Goal: Task Accomplishment & Management: Manage account settings

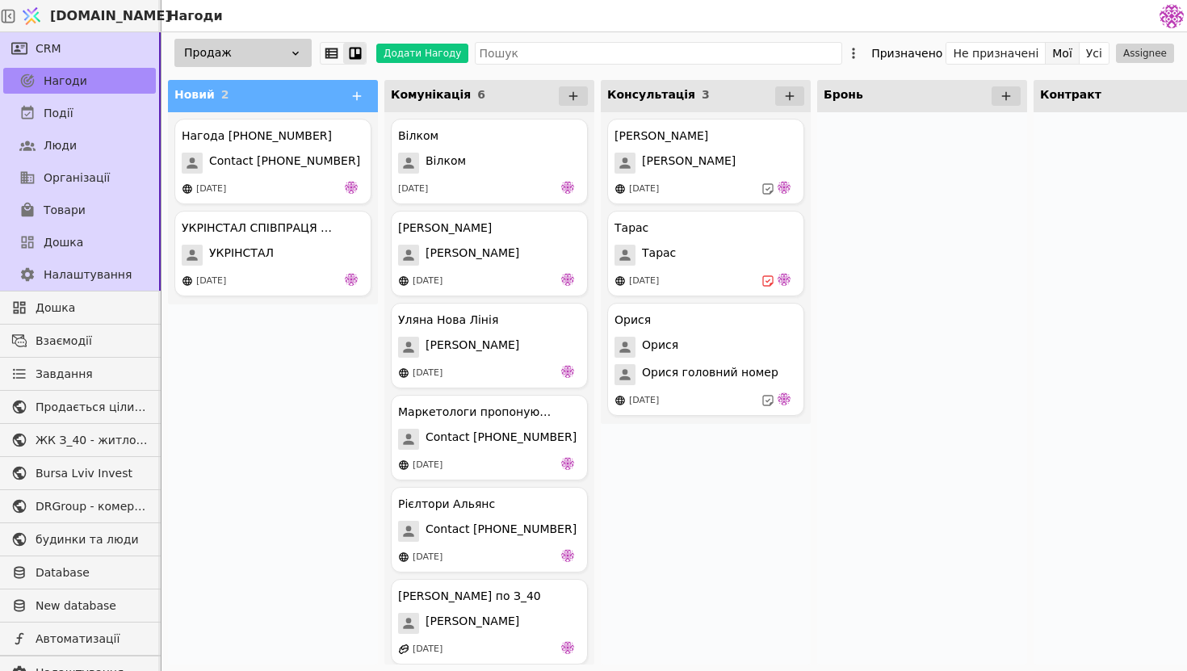
click at [1069, 57] on button "Мої" at bounding box center [1063, 53] width 34 height 23
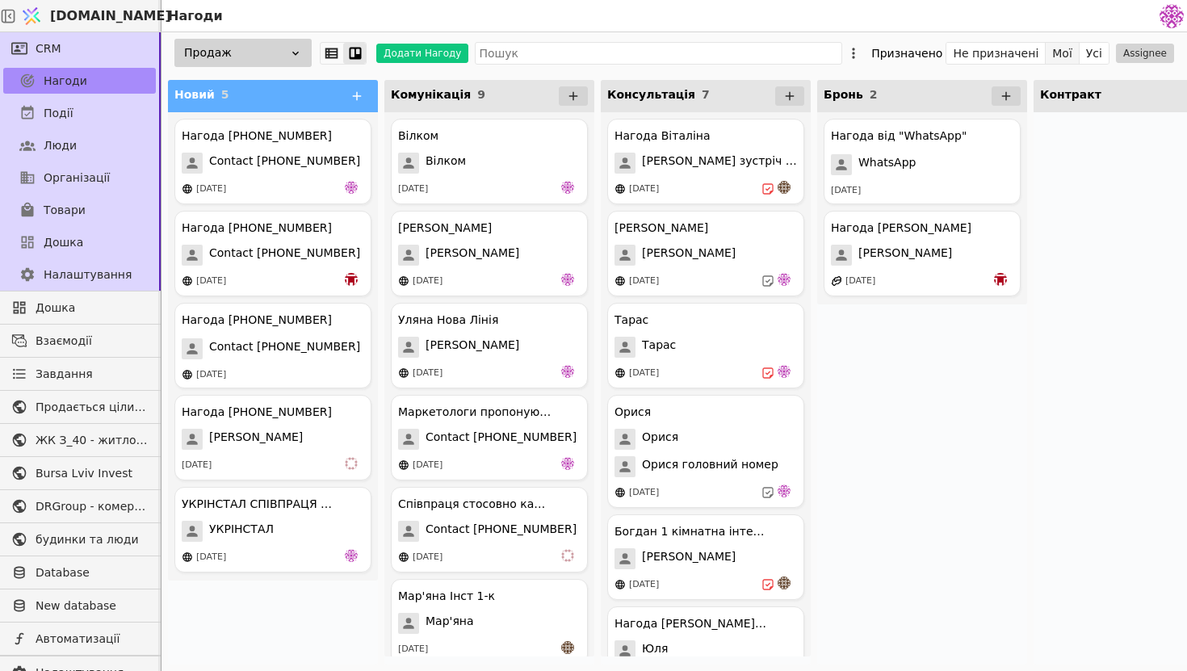
click at [1068, 53] on button "Мої" at bounding box center [1063, 53] width 34 height 23
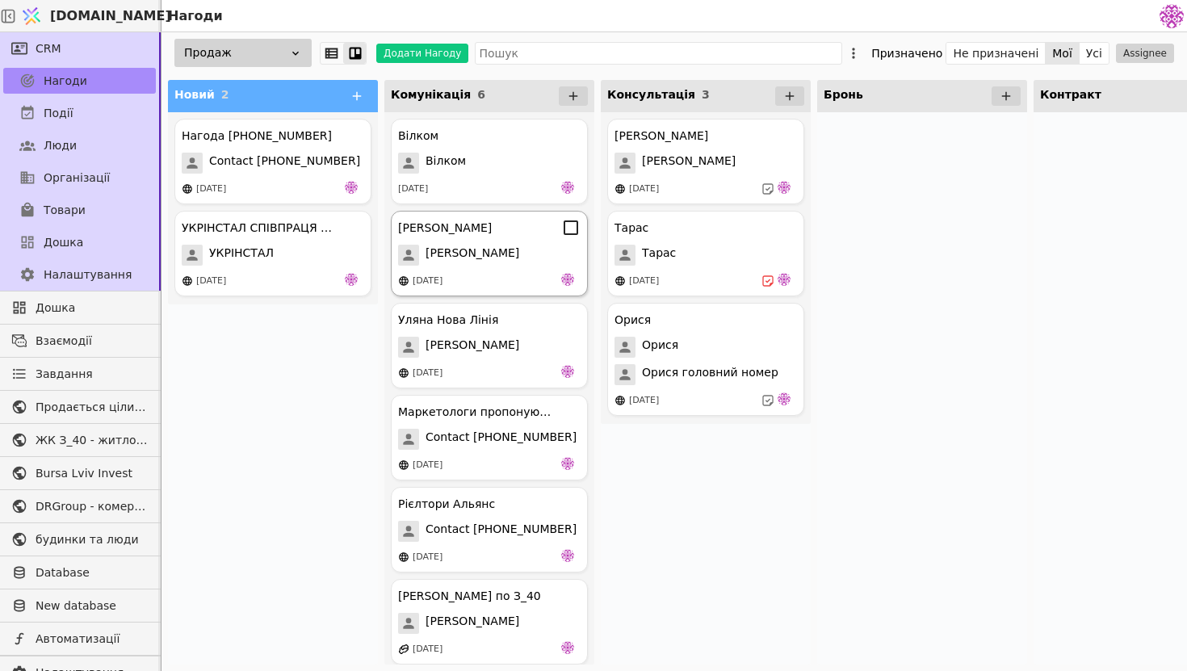
click at [505, 242] on div "[PERSON_NAME] [PERSON_NAME] [DATE]" at bounding box center [489, 254] width 197 height 86
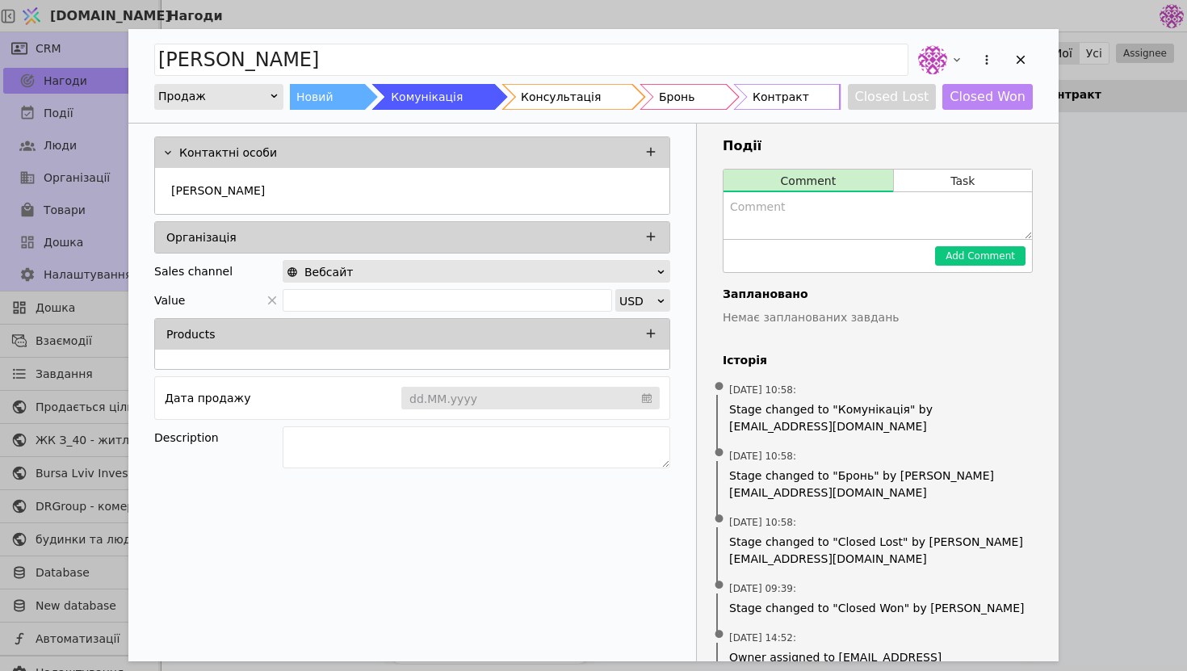
click at [1116, 283] on div "[PERSON_NAME] Новий Комунікація Консультація Бронь Контракт Closed Lost Closed …" at bounding box center [593, 335] width 1187 height 671
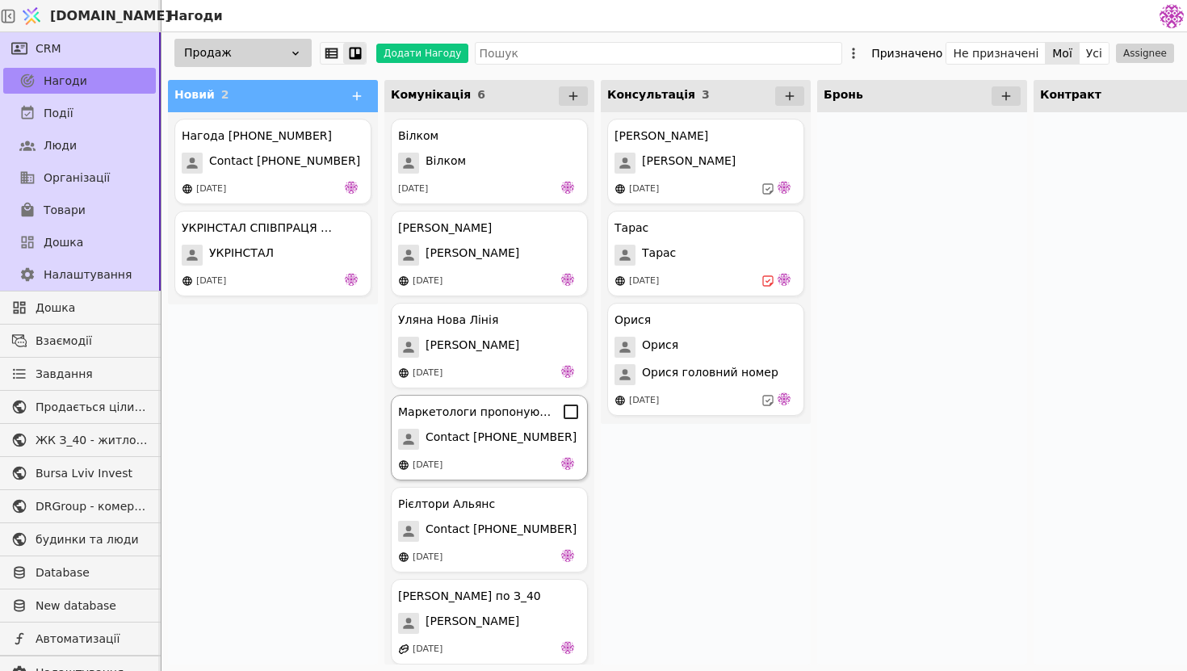
click at [544, 450] on div "Маркетологи пропонують співпрацю Contact [PHONE_NUMBER] [DATE]" at bounding box center [489, 438] width 197 height 86
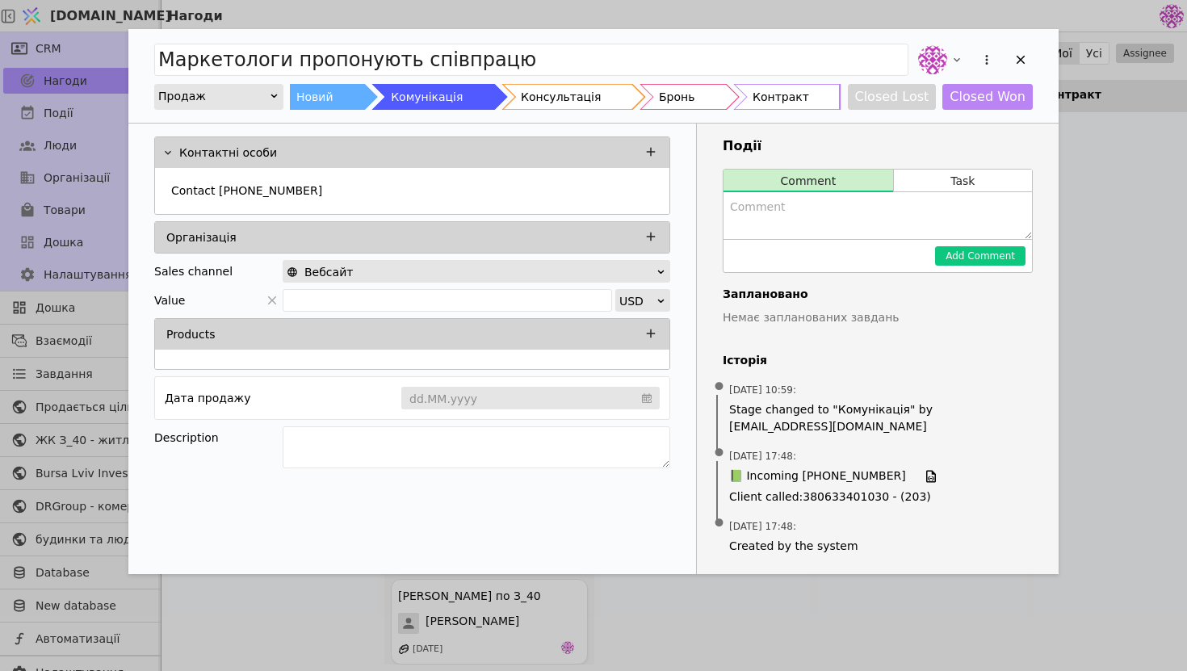
click at [1147, 386] on div "Маркетологи пропонують співпрацю Продаж Новий Комунікація Консультація Бронь Ко…" at bounding box center [593, 335] width 1187 height 671
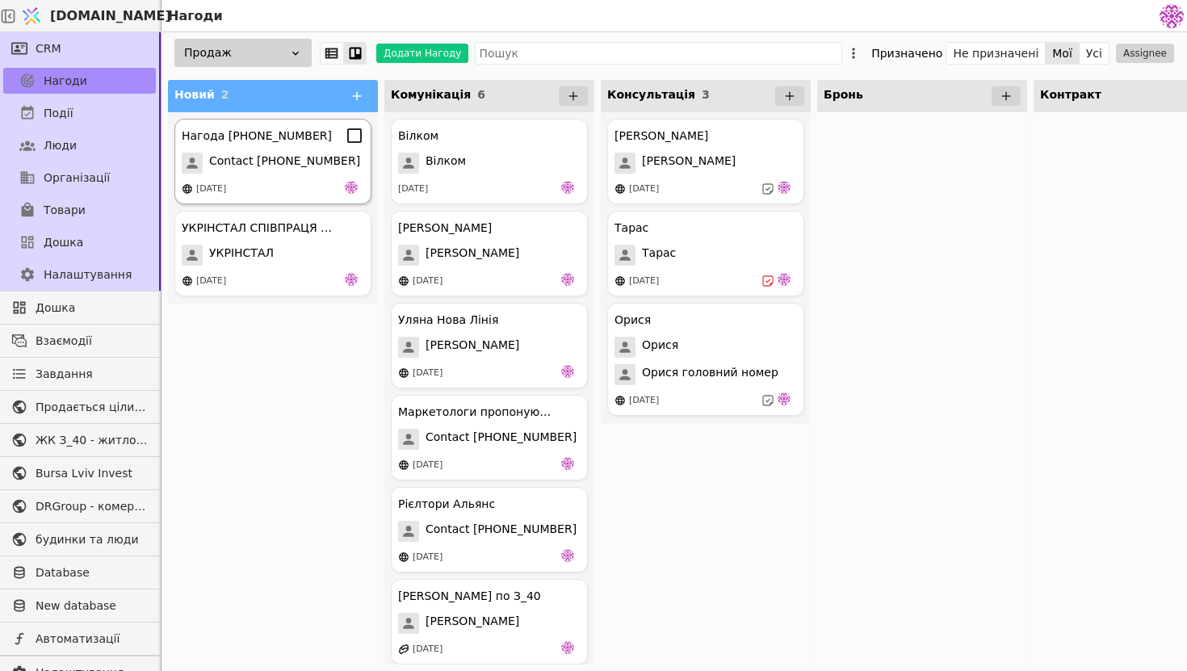
click at [280, 183] on div "[DATE]" at bounding box center [273, 189] width 183 height 16
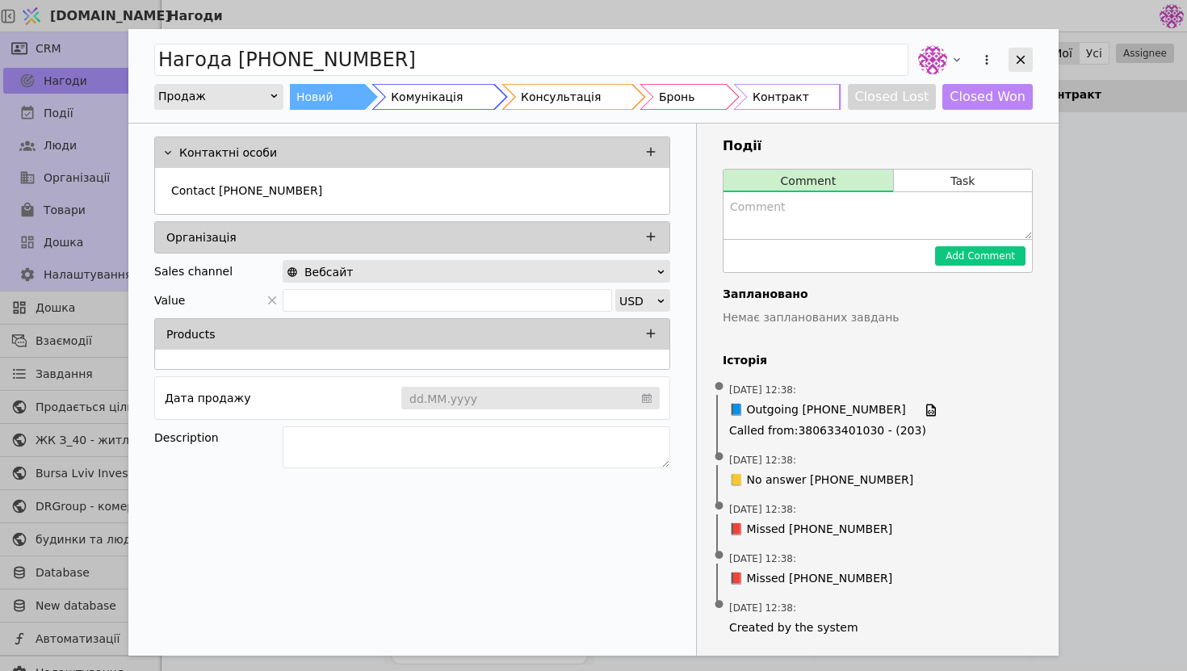
click at [1030, 57] on div "Add Opportunity" at bounding box center [1021, 60] width 24 height 24
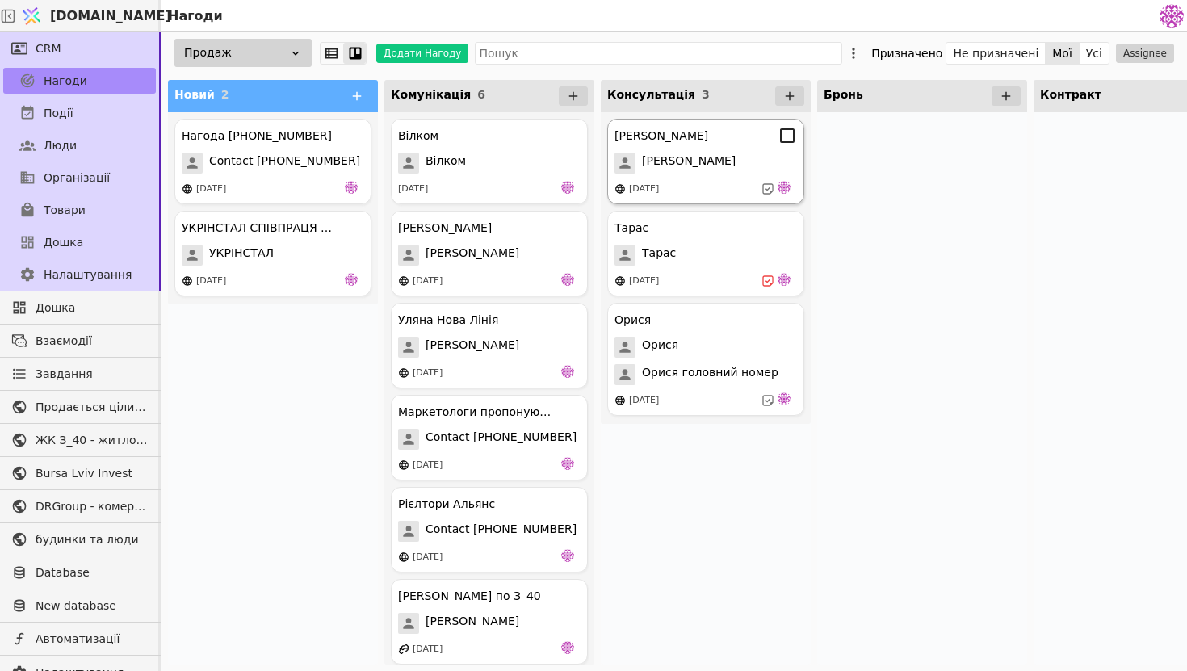
click at [735, 183] on div "[DATE]" at bounding box center [706, 189] width 183 height 16
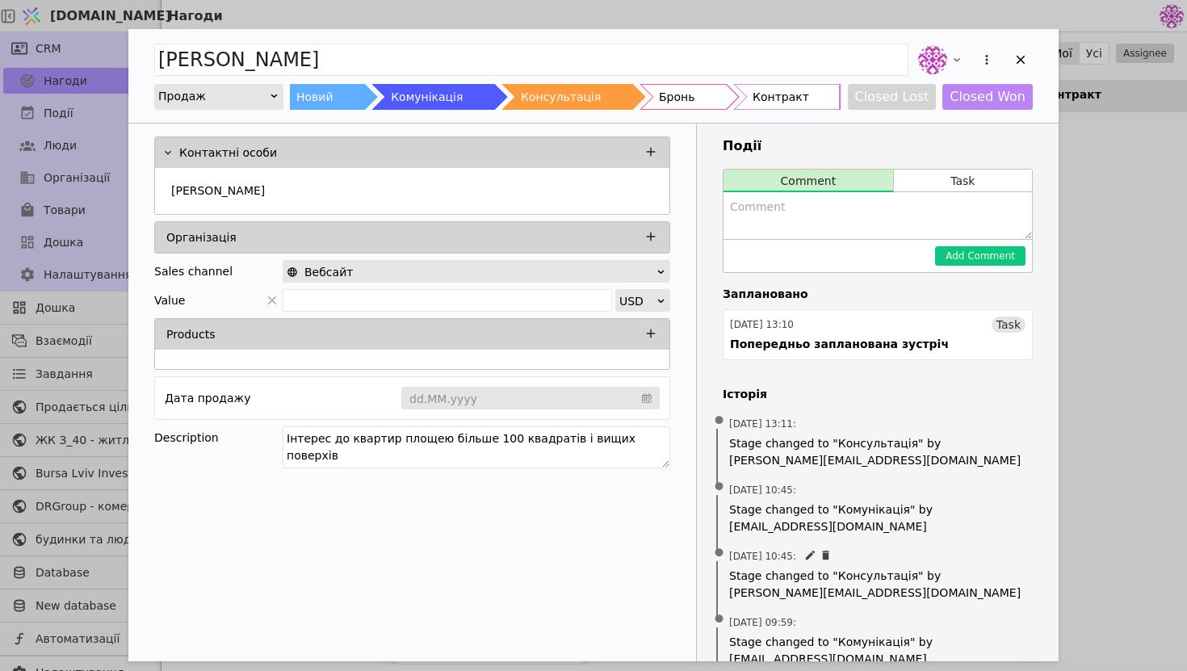
scroll to position [243, 0]
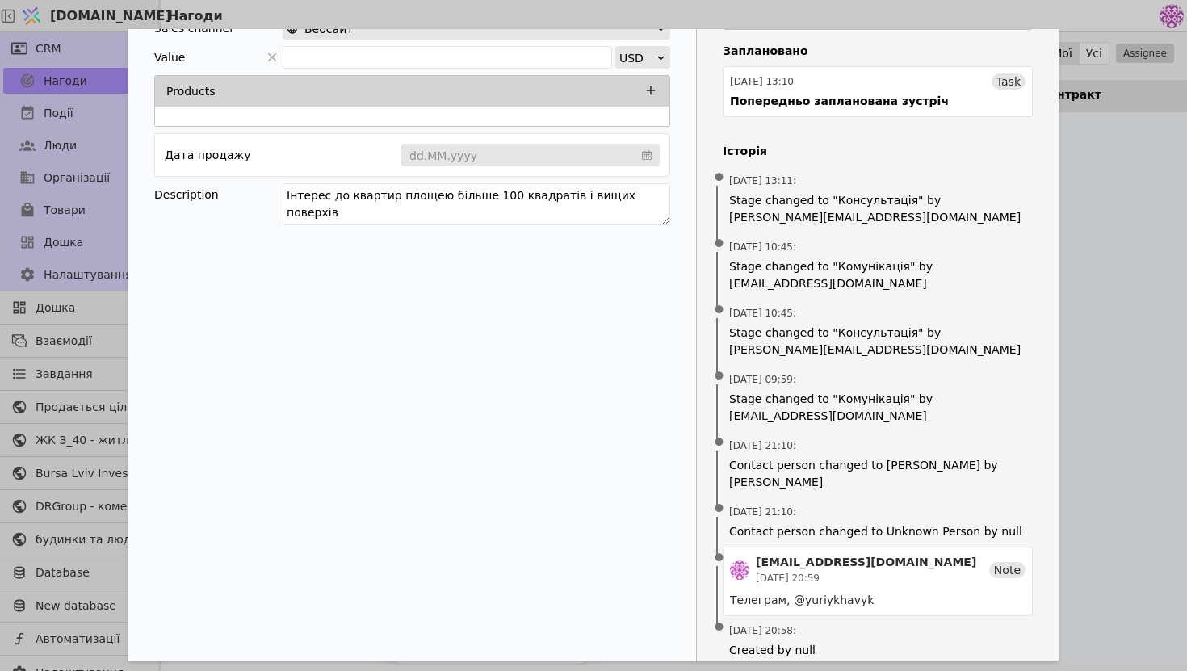
click at [1159, 368] on div "[PERSON_NAME] Продаж Новий Комунікація Консультація Бронь Контракт Closed Lost …" at bounding box center [593, 335] width 1187 height 671
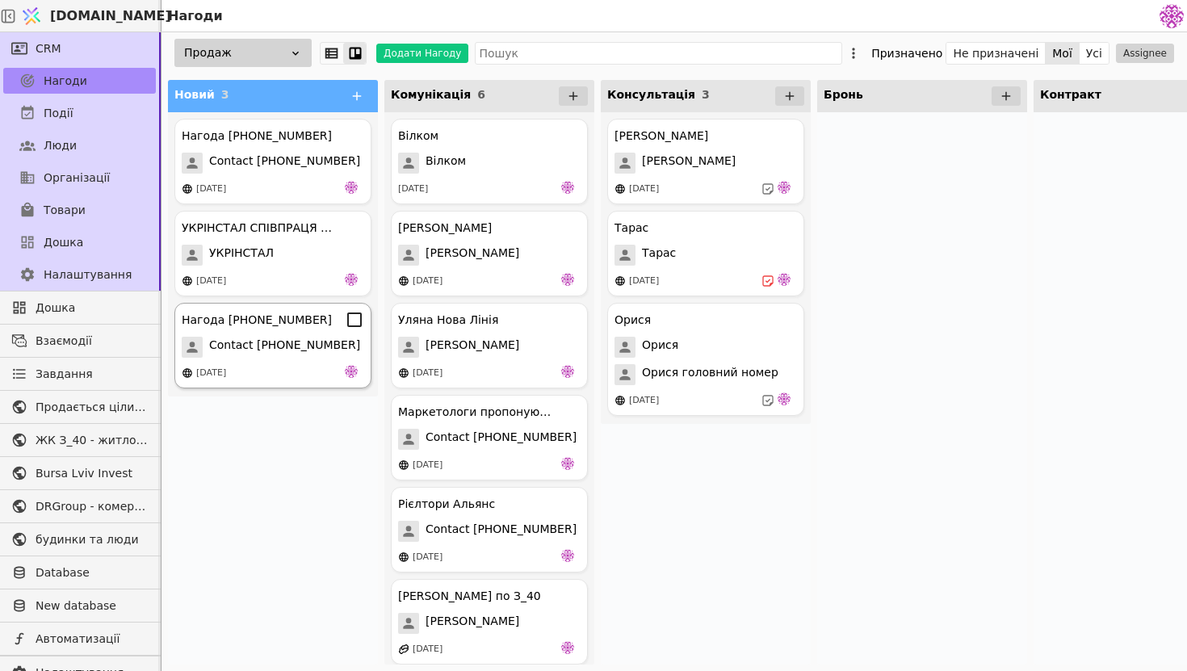
click at [302, 347] on span "Contact [PHONE_NUMBER]" at bounding box center [284, 347] width 151 height 21
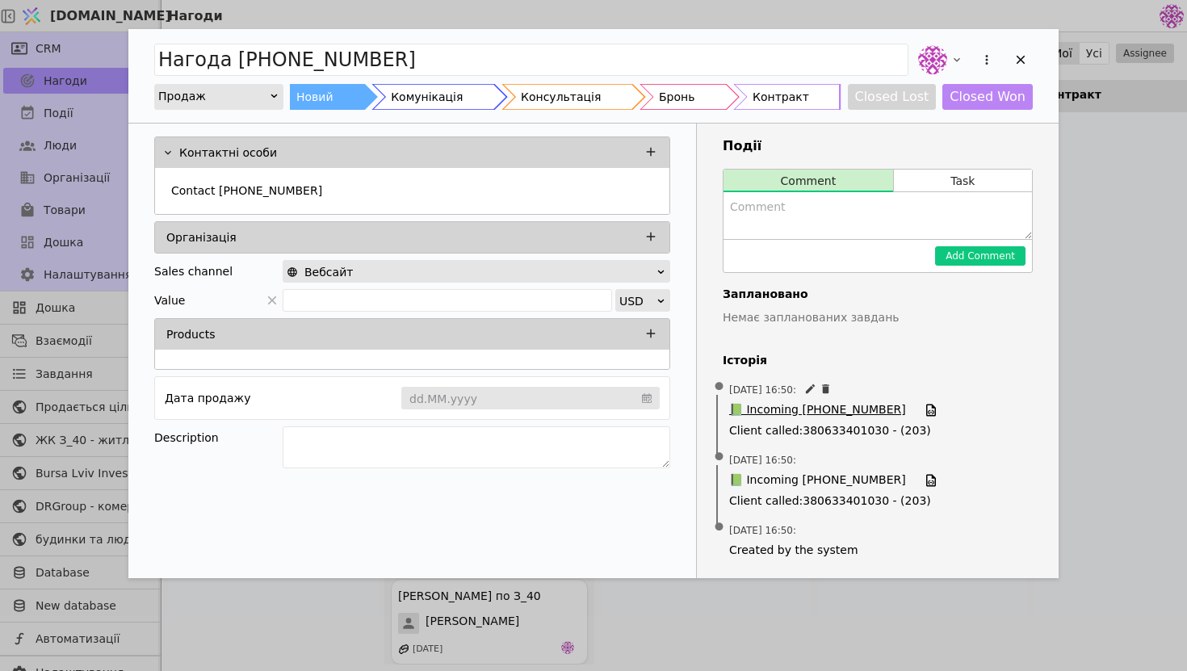
click at [809, 411] on span "📗 Incoming [PHONE_NUMBER]" at bounding box center [817, 410] width 177 height 18
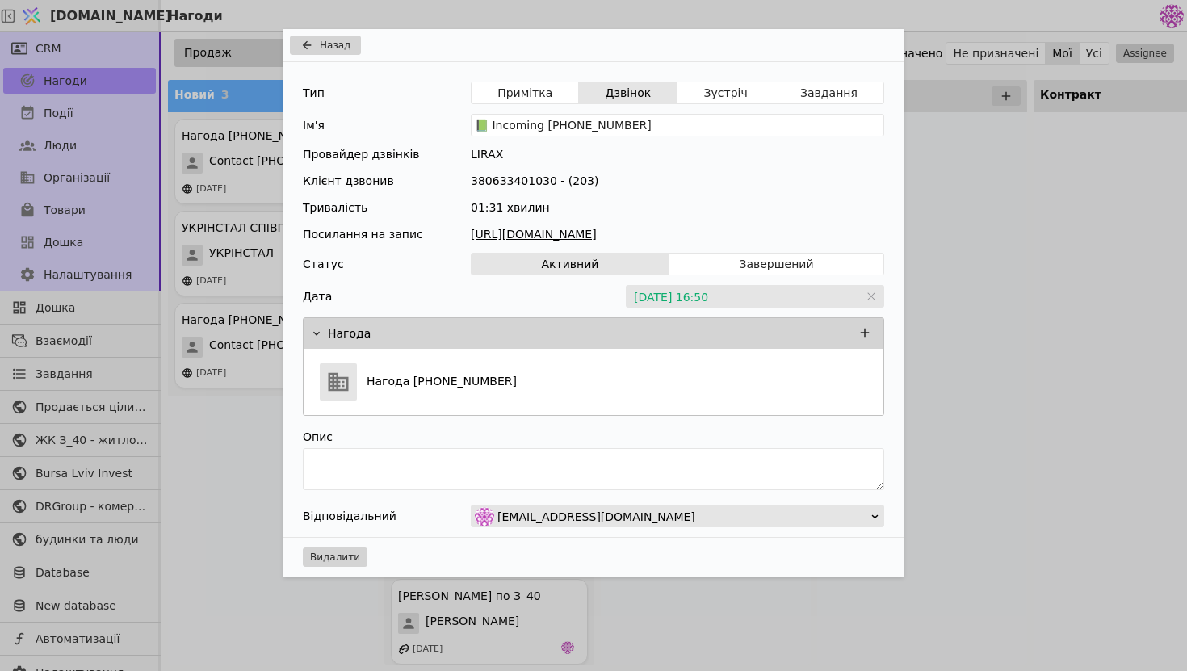
click at [634, 233] on link "[URL][DOMAIN_NAME]" at bounding box center [678, 234] width 414 height 17
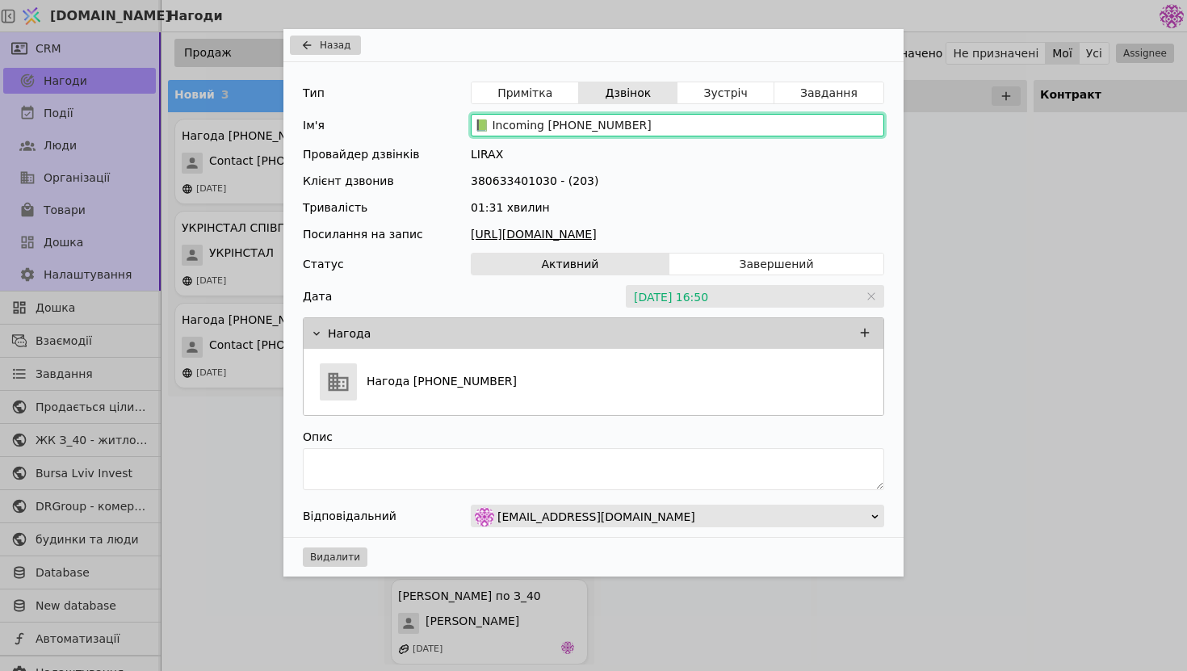
drag, startPoint x: 642, startPoint y: 123, endPoint x: 421, endPoint y: 114, distance: 221.5
click at [421, 115] on div "Ім'я 📗 Incoming [PHONE_NUMBER]" at bounding box center [594, 125] width 582 height 23
drag, startPoint x: 671, startPoint y: 130, endPoint x: 445, endPoint y: 128, distance: 226.2
click at [445, 128] on div "Ім'я 📗 Incoming [PHONE_NUMBER]" at bounding box center [594, 125] width 582 height 23
type input "📗 Incoming [PHONE_NUMBER]"
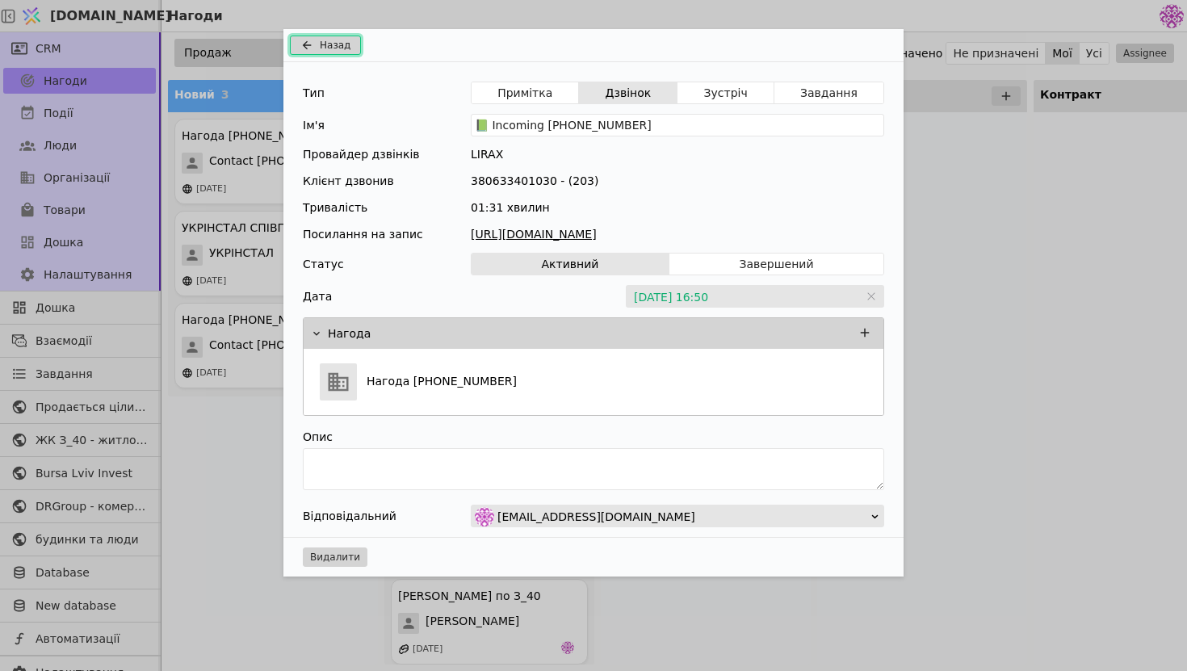
click at [342, 40] on span "Назад" at bounding box center [335, 45] width 31 height 15
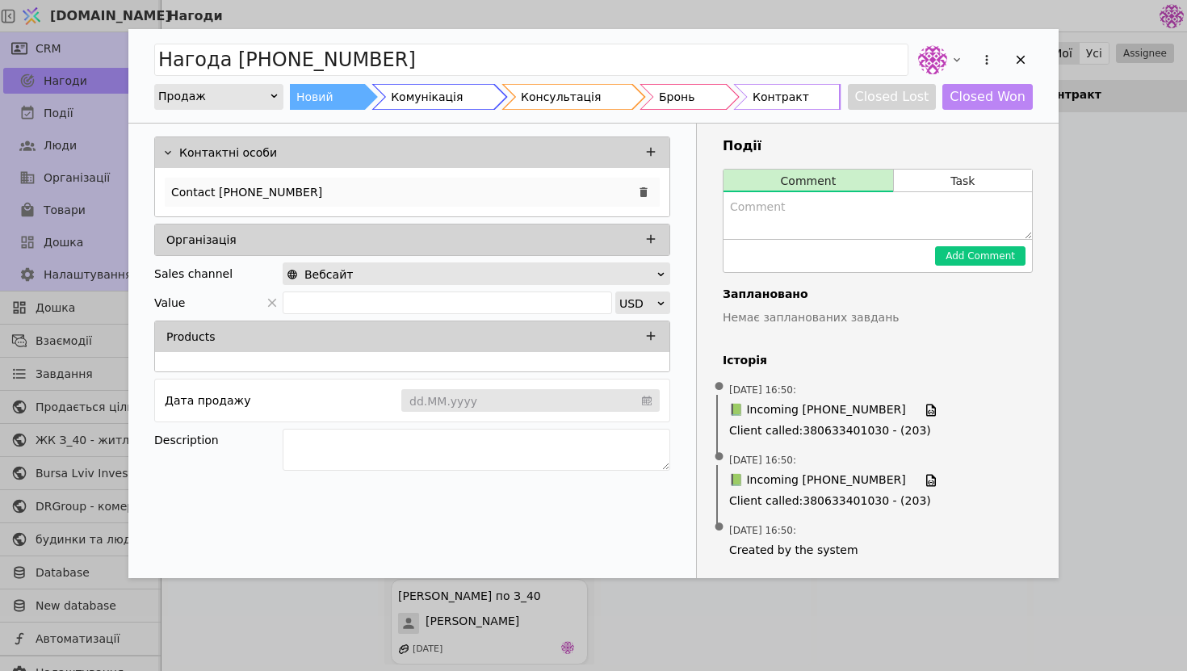
click at [425, 187] on div "Contact [PHONE_NUMBER]" at bounding box center [412, 192] width 495 height 29
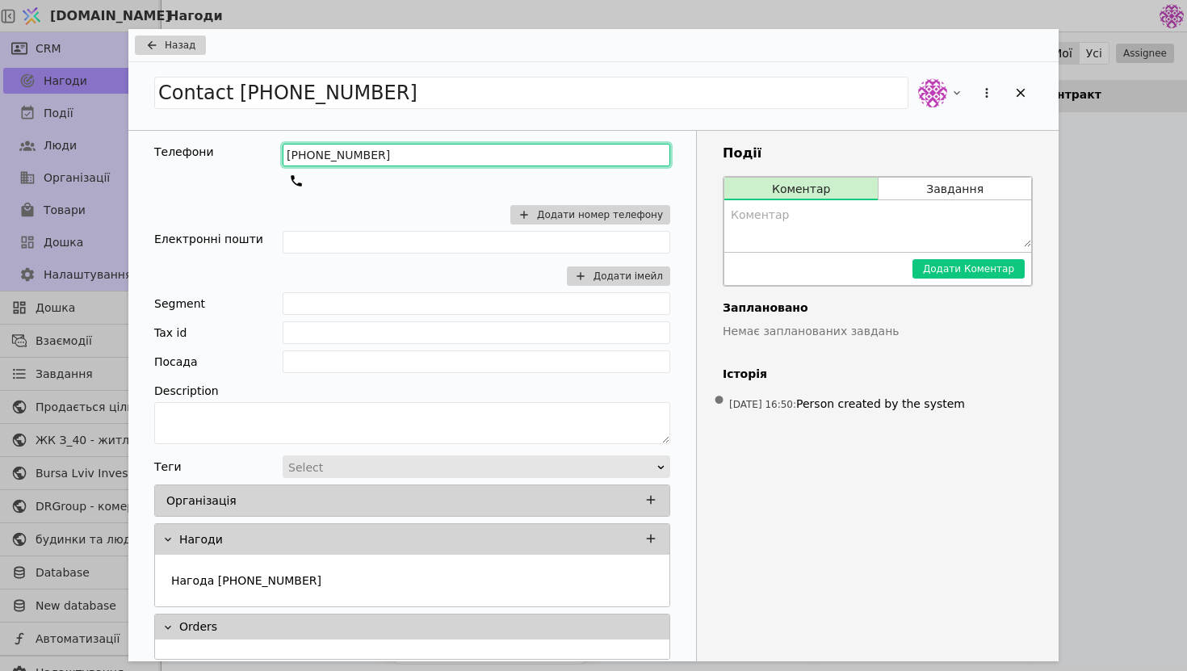
drag, startPoint x: 439, startPoint y: 184, endPoint x: 237, endPoint y: 147, distance: 205.3
click at [236, 147] on div "Телефони [PHONE_NUMBER] Додати номер телефону" at bounding box center [412, 187] width 516 height 87
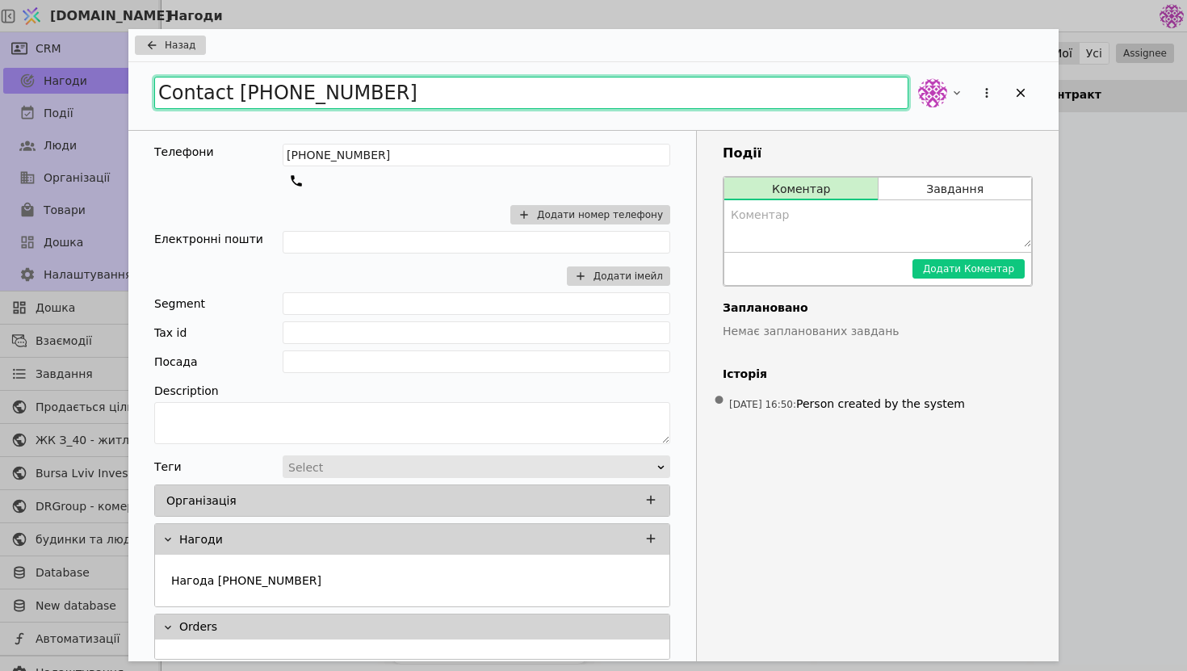
drag, startPoint x: 414, startPoint y: 91, endPoint x: 93, endPoint y: 50, distance: 324.1
click at [93, 50] on div "Назад Contact [PHONE_NUMBER] Телефони [PHONE_NUMBER] Додати номер телефону Елек…" at bounding box center [593, 335] width 1187 height 671
type input "[PERSON_NAME]"
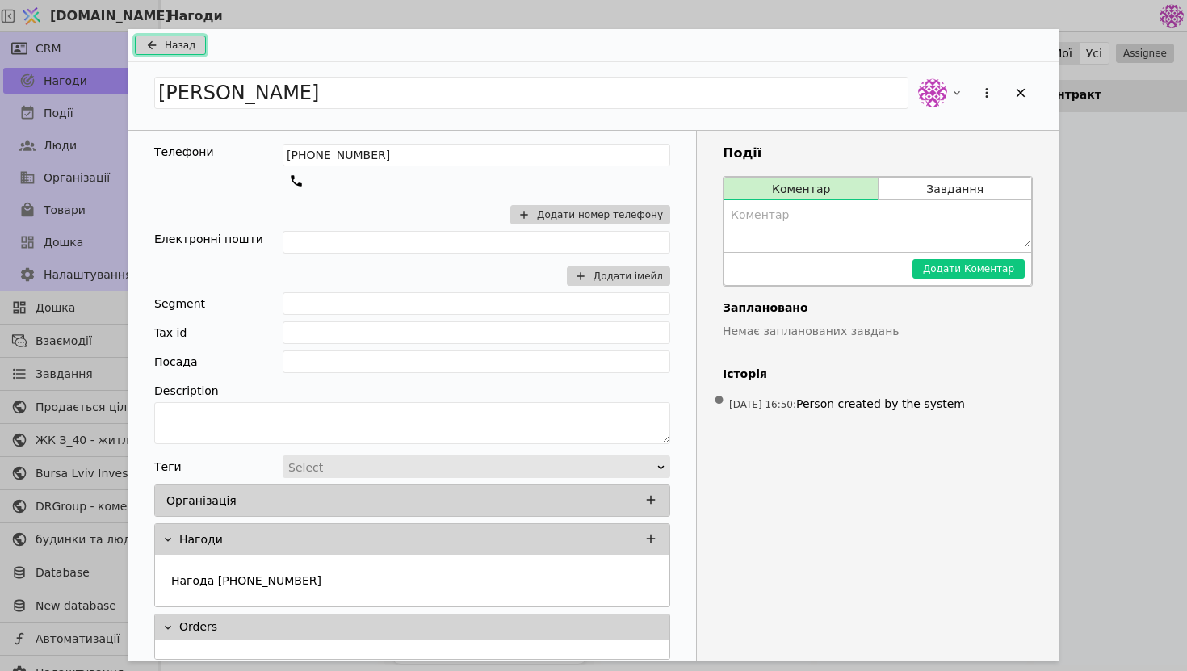
click at [157, 46] on icon "Add Opportunity" at bounding box center [151, 45] width 19 height 13
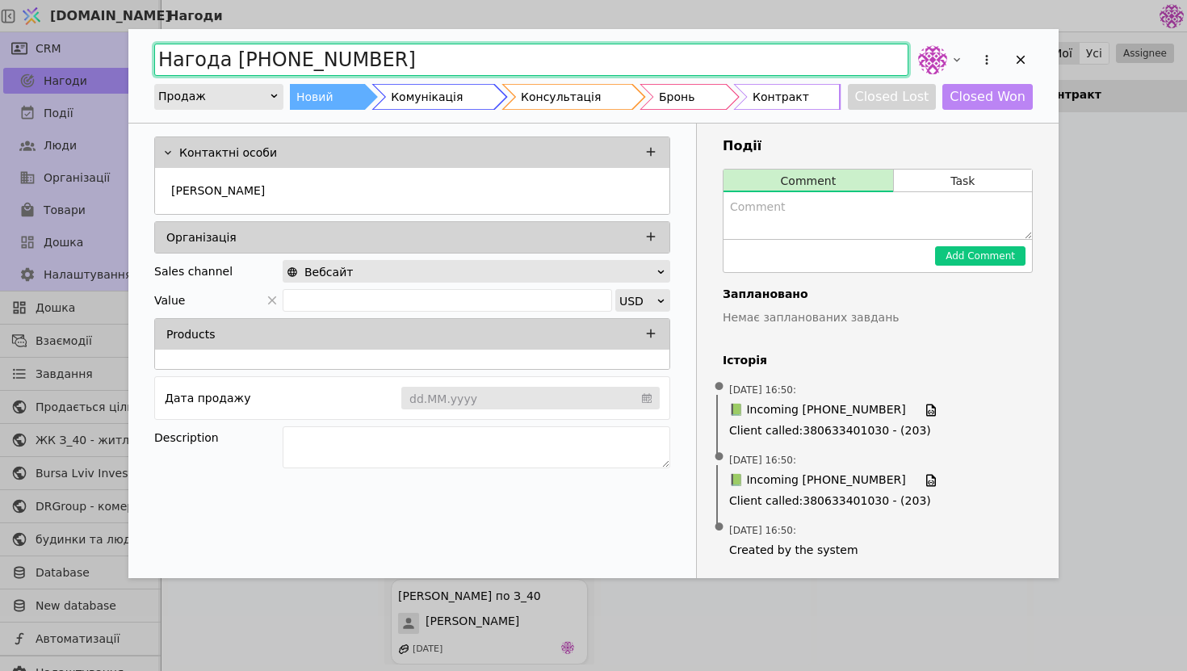
drag, startPoint x: 435, startPoint y: 53, endPoint x: 109, endPoint y: 32, distance: 327.0
click at [109, 32] on div "Нагода [PHONE_NUMBER] Продаж Новий Комунікація Консультація Бронь Контракт Clos…" at bounding box center [593, 335] width 1187 height 671
type input "[PERSON_NAME]"
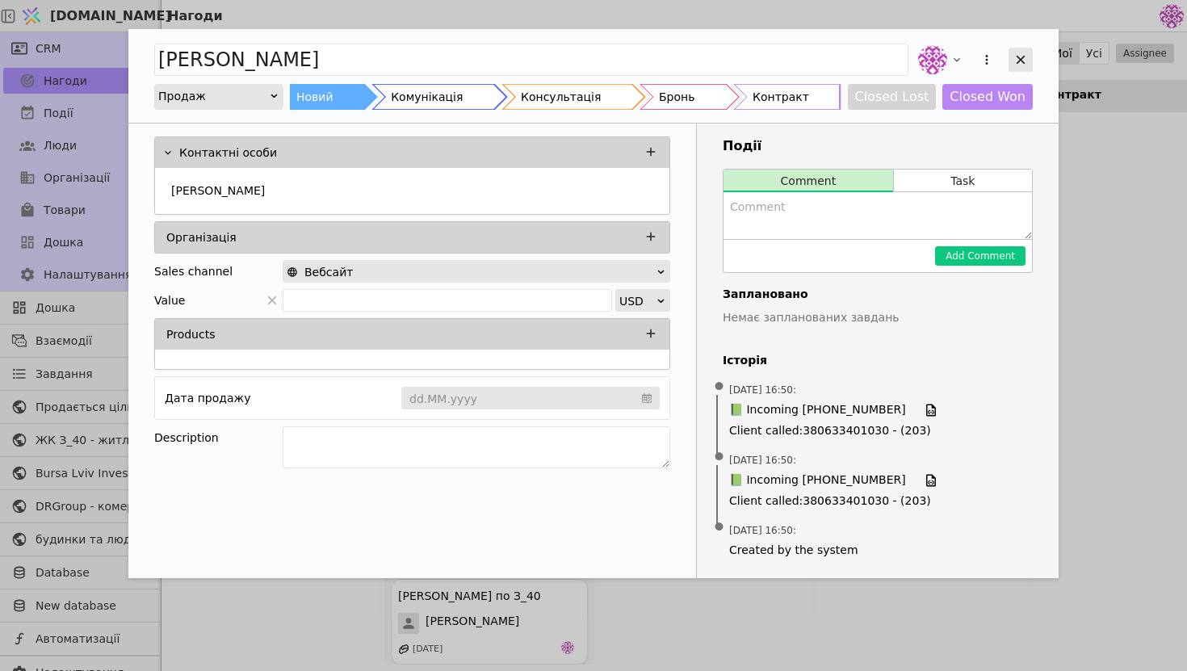
click at [1023, 61] on icon "Add Opportunity" at bounding box center [1021, 60] width 9 height 9
